Goal: Book appointment/travel/reservation

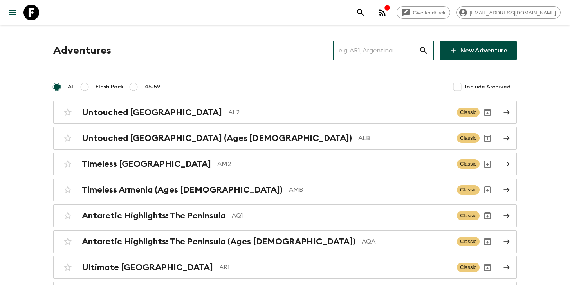
click at [392, 55] on input "text" at bounding box center [376, 51] width 86 height 22
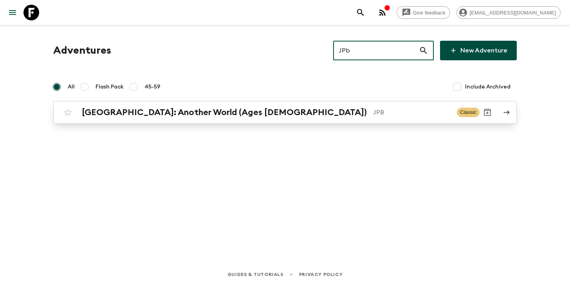
type input "JPb"
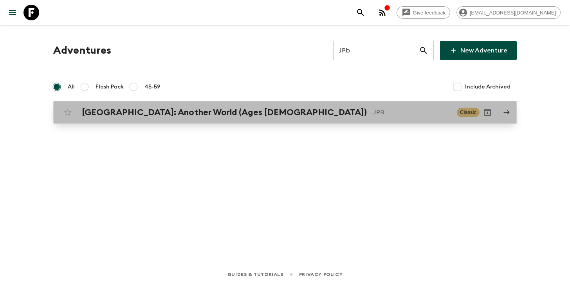
click at [373, 113] on p "JPB" at bounding box center [411, 112] width 77 height 9
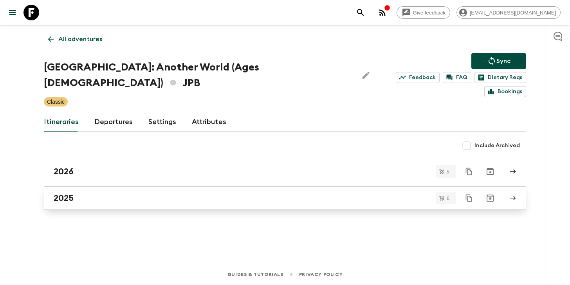
click at [142, 186] on link "2025" at bounding box center [285, 197] width 482 height 23
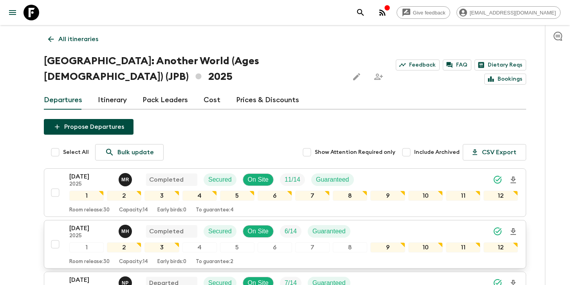
scroll to position [108, 0]
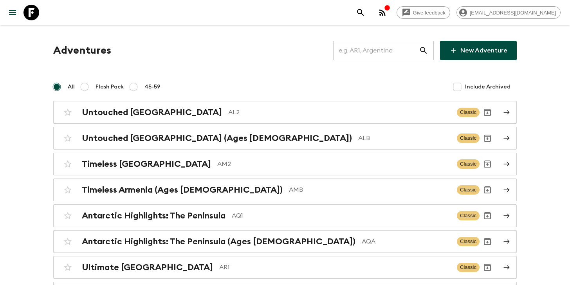
click at [387, 57] on input "text" at bounding box center [376, 51] width 86 height 22
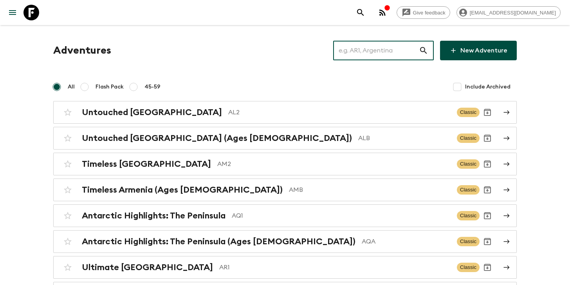
click at [387, 57] on input "text" at bounding box center [376, 51] width 86 height 22
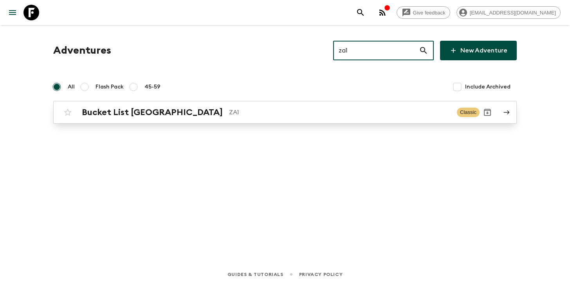
type input "za1"
click at [229, 115] on p "ZA1" at bounding box center [339, 112] width 221 height 9
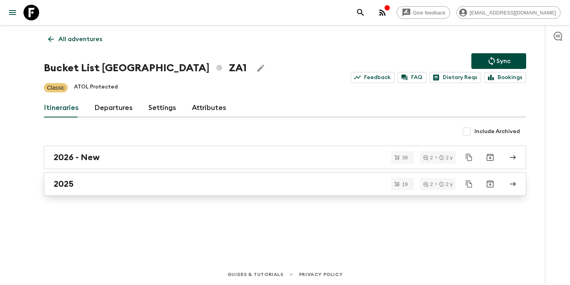
click at [124, 179] on div "2025" at bounding box center [278, 184] width 448 height 10
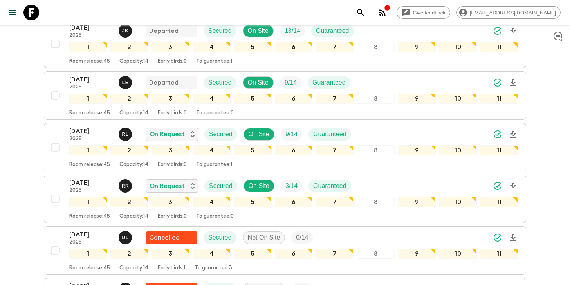
scroll to position [305, 0]
